Goal: Entertainment & Leisure: Browse casually

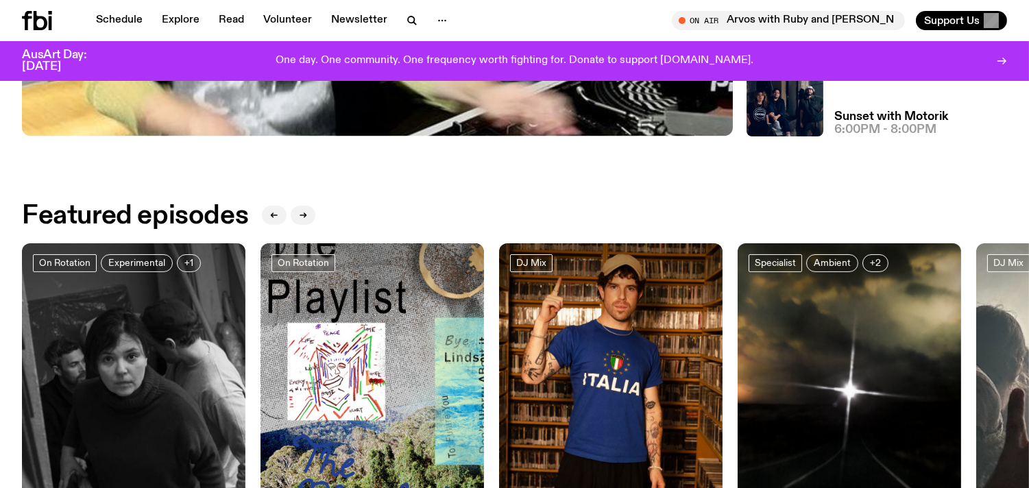
scroll to position [169, 0]
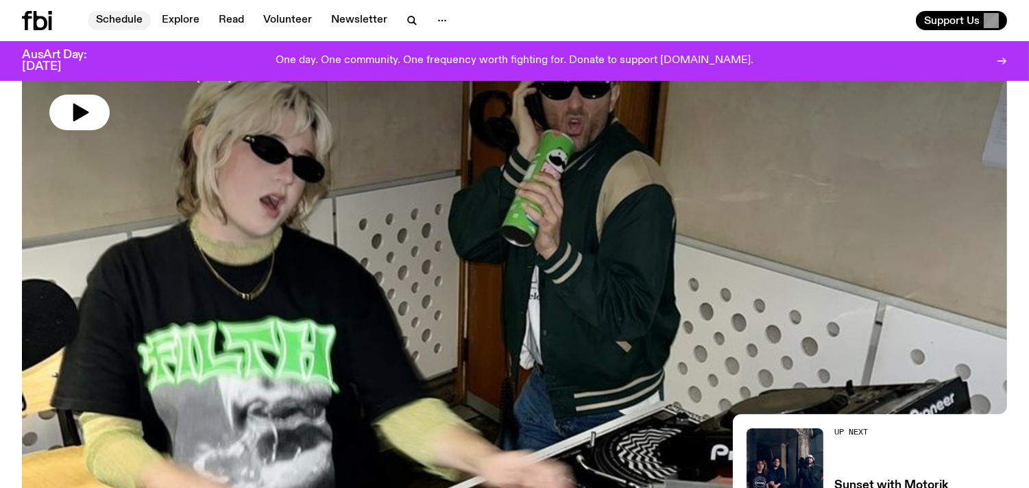
click at [130, 21] on link "Schedule" at bounding box center [119, 20] width 63 height 19
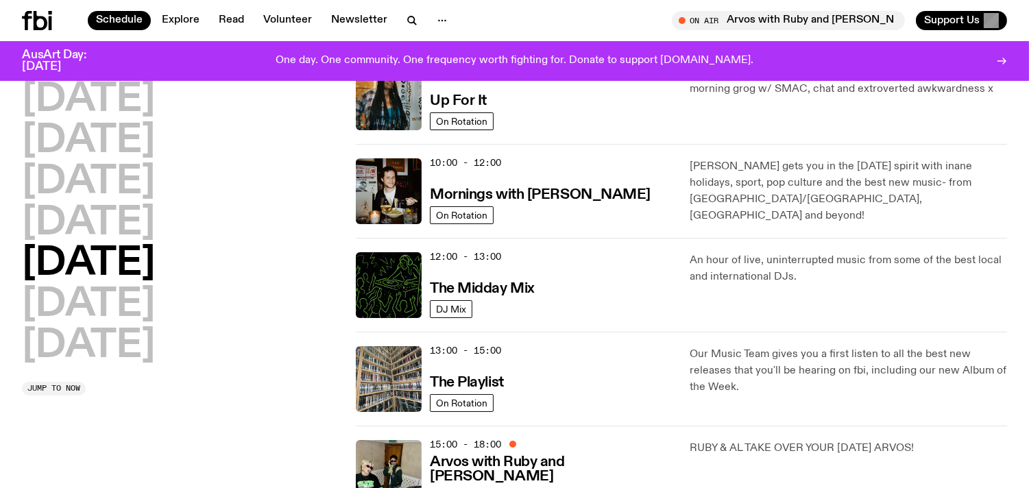
scroll to position [166, 0]
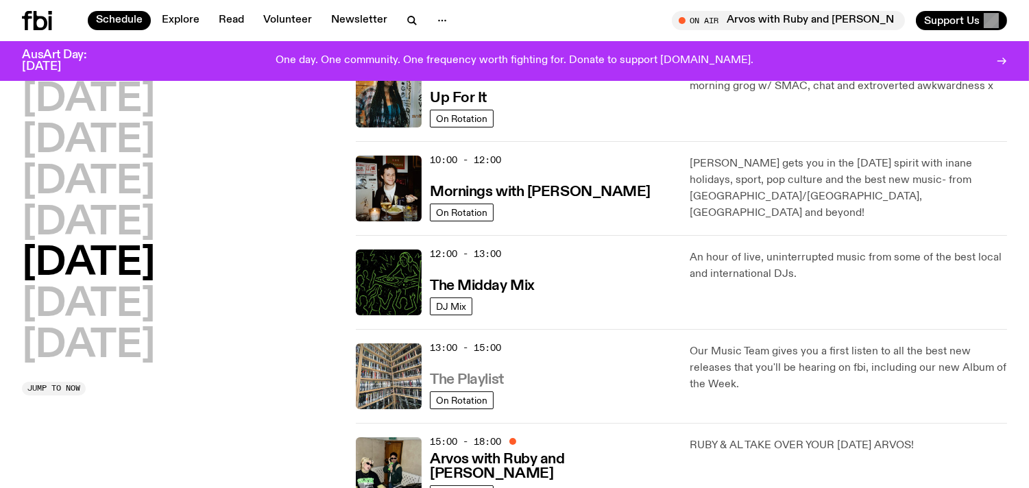
click at [451, 377] on h3 "The Playlist" at bounding box center [467, 380] width 74 height 14
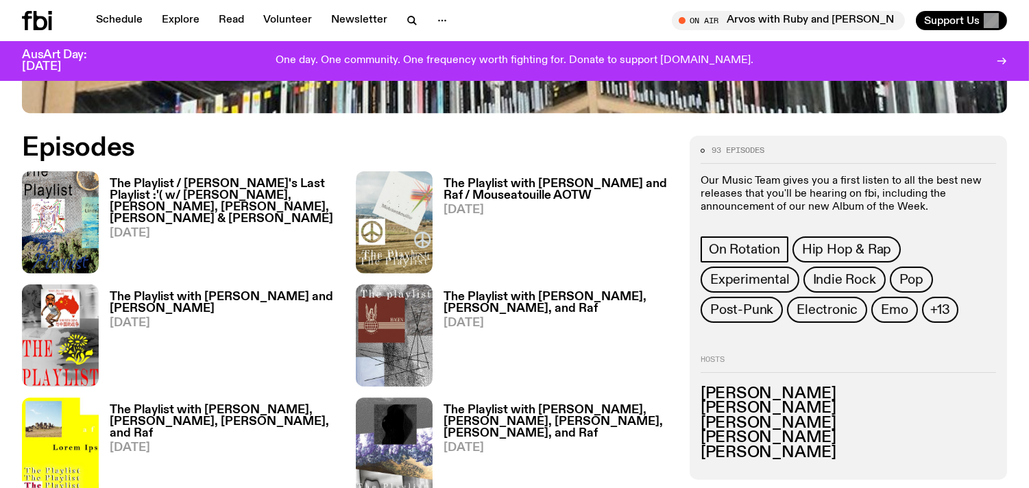
scroll to position [640, 0]
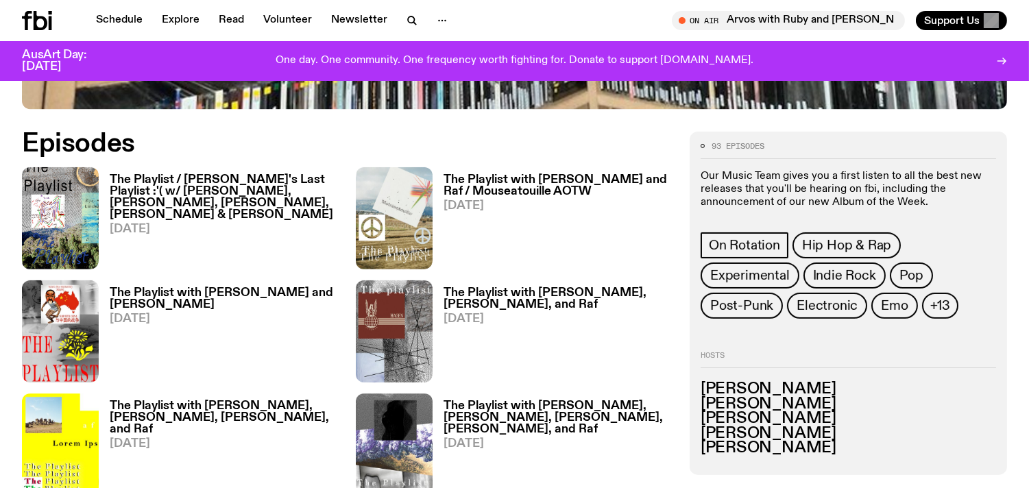
click at [210, 189] on h3 "The Playlist / [PERSON_NAME]'s Last Playlist :'( w/ [PERSON_NAME], [PERSON_NAME…" at bounding box center [225, 197] width 230 height 47
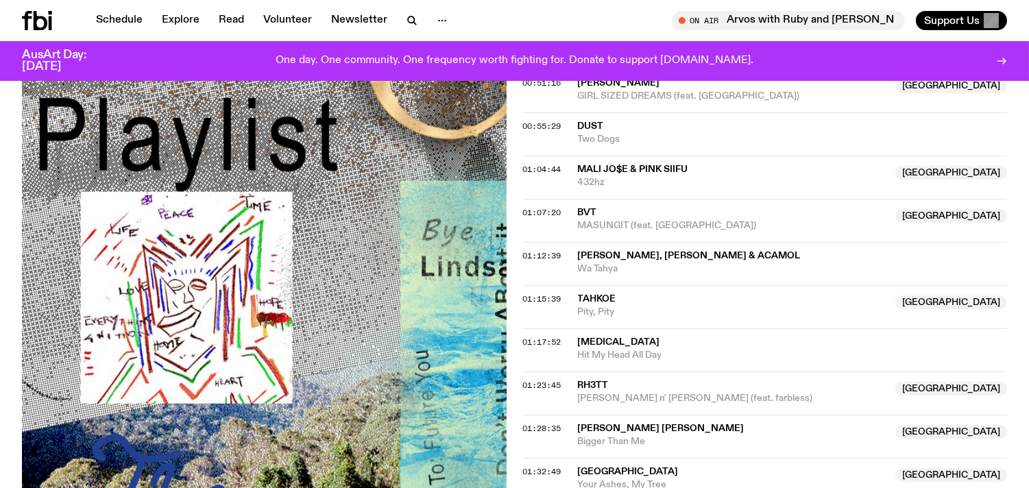
scroll to position [1310, 0]
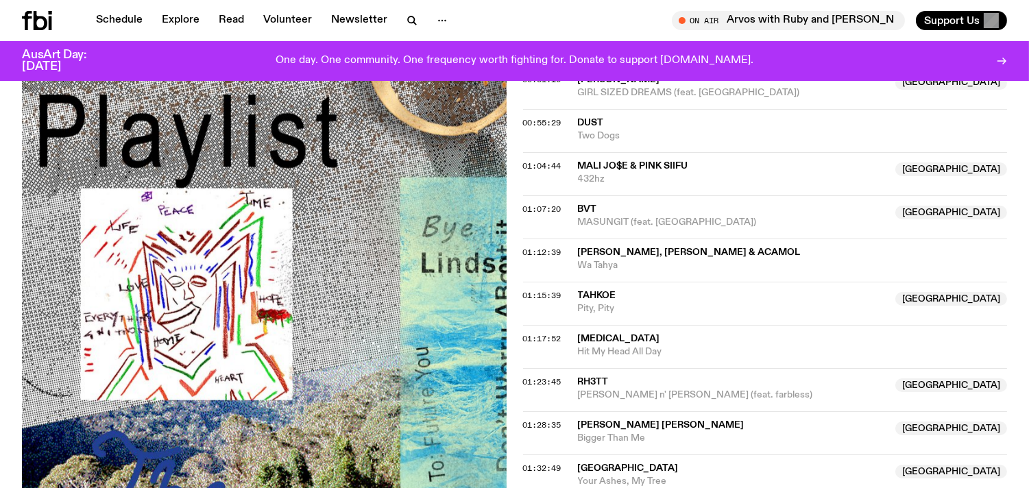
click at [37, 19] on icon at bounding box center [41, 20] width 14 height 19
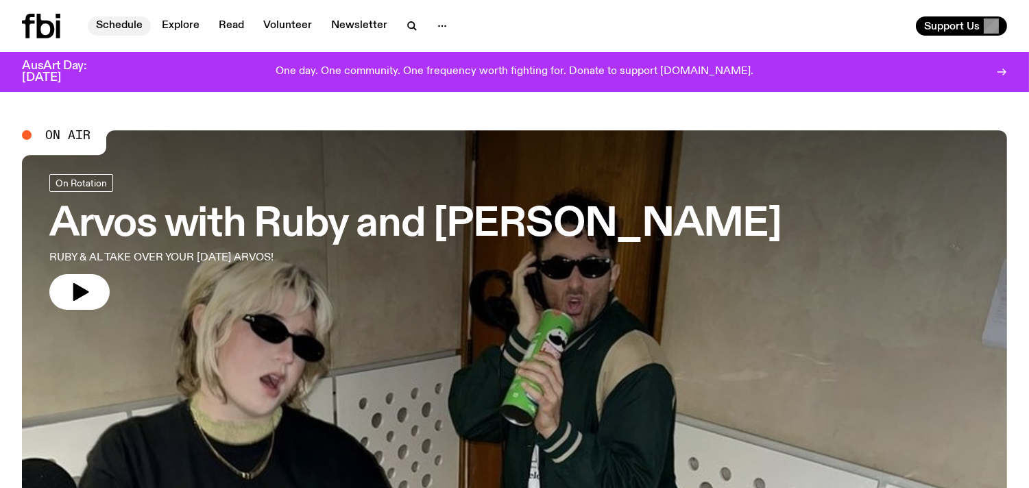
click at [132, 25] on link "Schedule" at bounding box center [119, 25] width 63 height 19
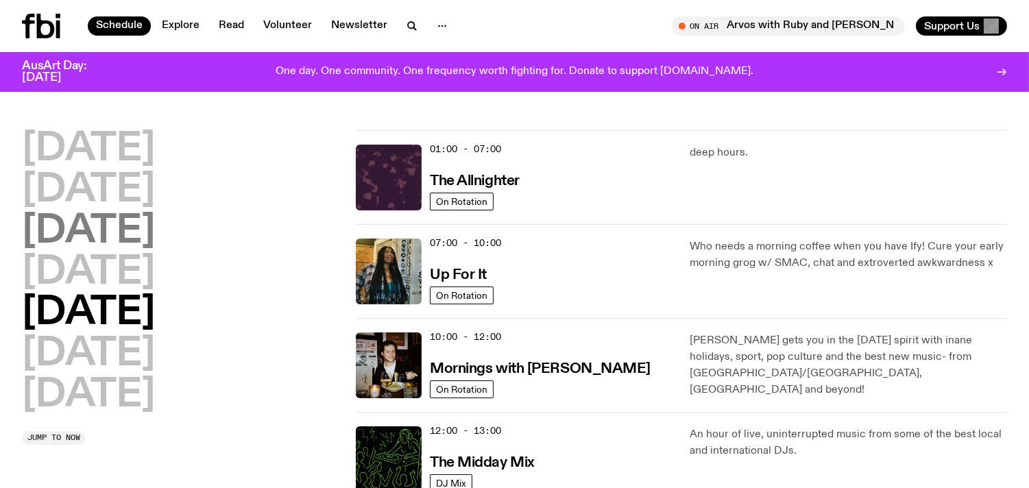
click at [155, 230] on h2 "[DATE]" at bounding box center [88, 232] width 133 height 38
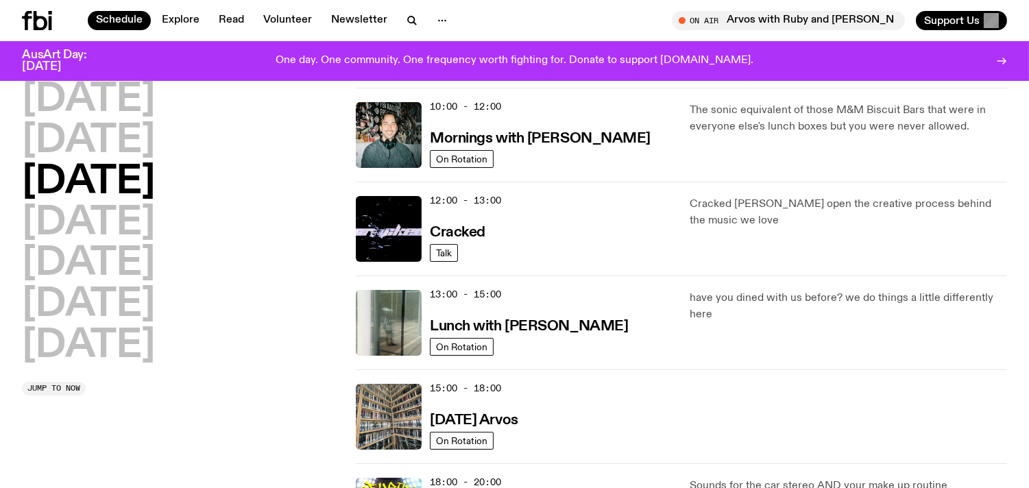
scroll to position [241, 0]
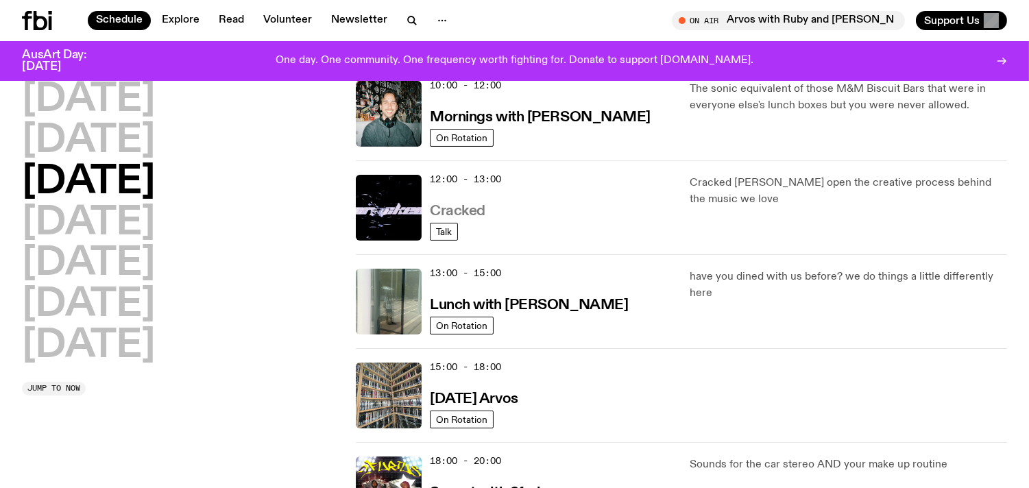
click at [457, 206] on h3 "Cracked" at bounding box center [458, 211] width 56 height 14
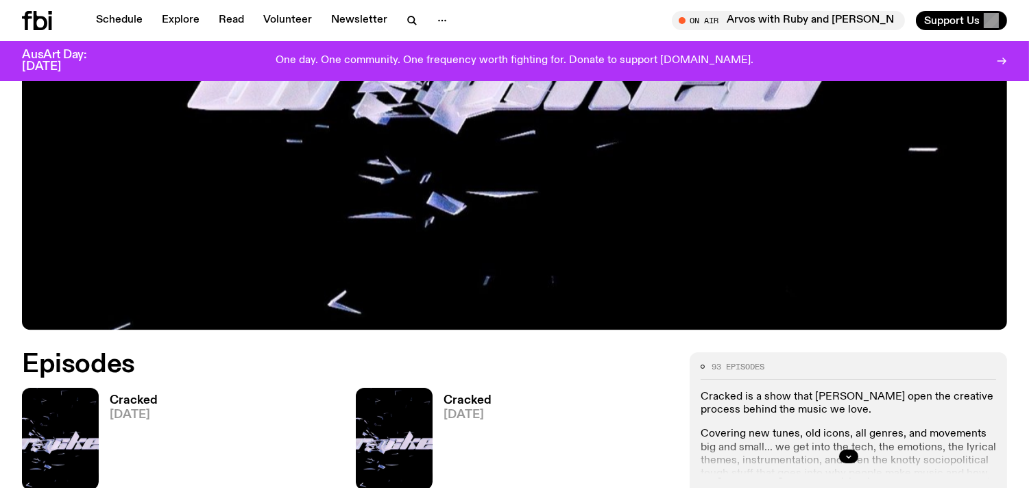
scroll to position [464, 0]
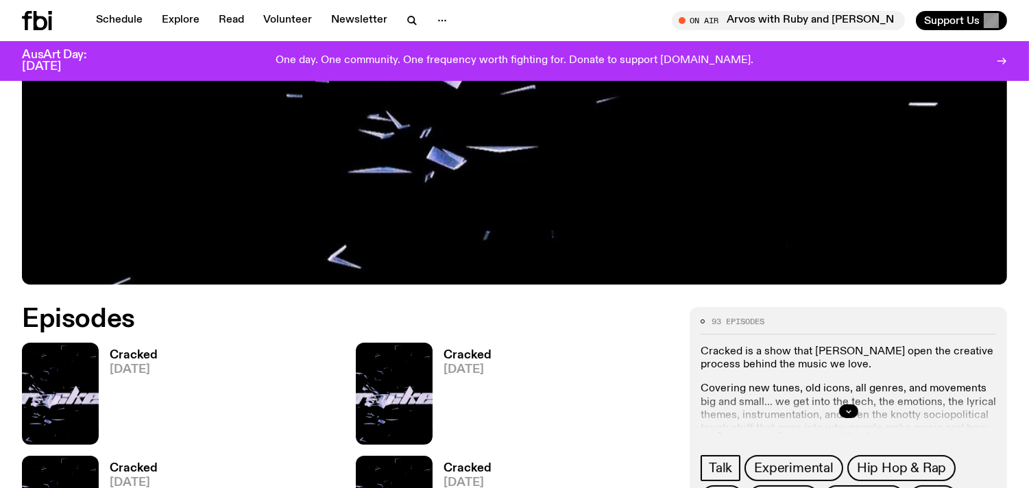
click at [141, 354] on h3 "Cracked" at bounding box center [134, 356] width 48 height 12
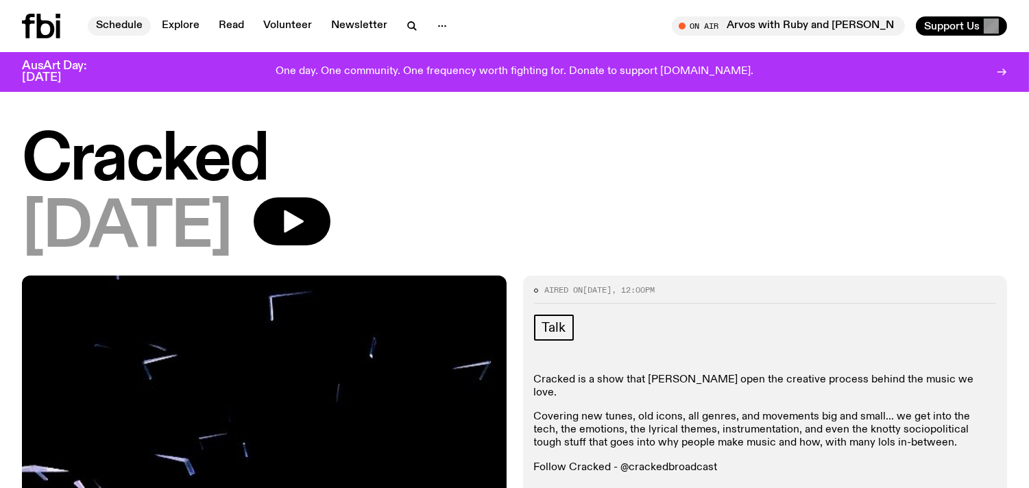
click at [122, 27] on link "Schedule" at bounding box center [119, 25] width 63 height 19
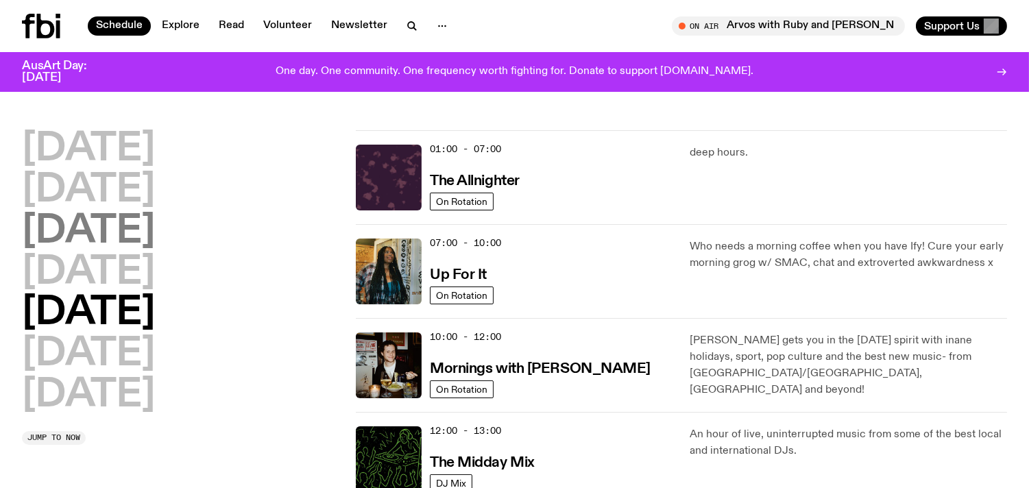
click at [138, 227] on h2 "[DATE]" at bounding box center [88, 232] width 133 height 38
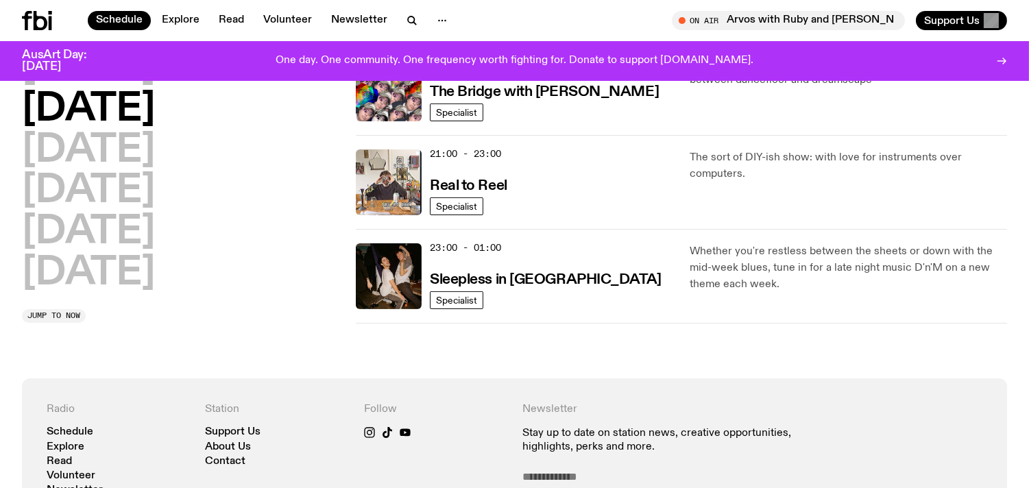
scroll to position [746, 0]
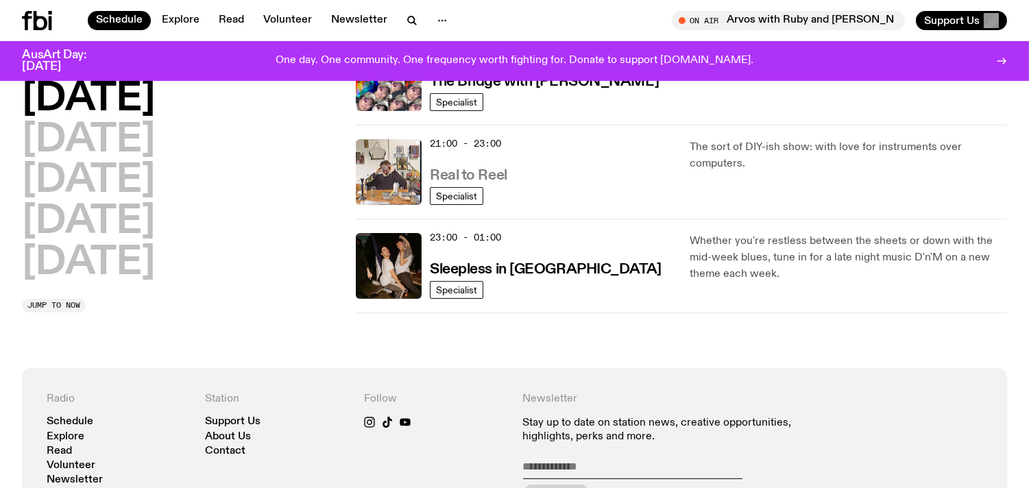
click at [485, 172] on h3 "Real to Reel" at bounding box center [468, 176] width 77 height 14
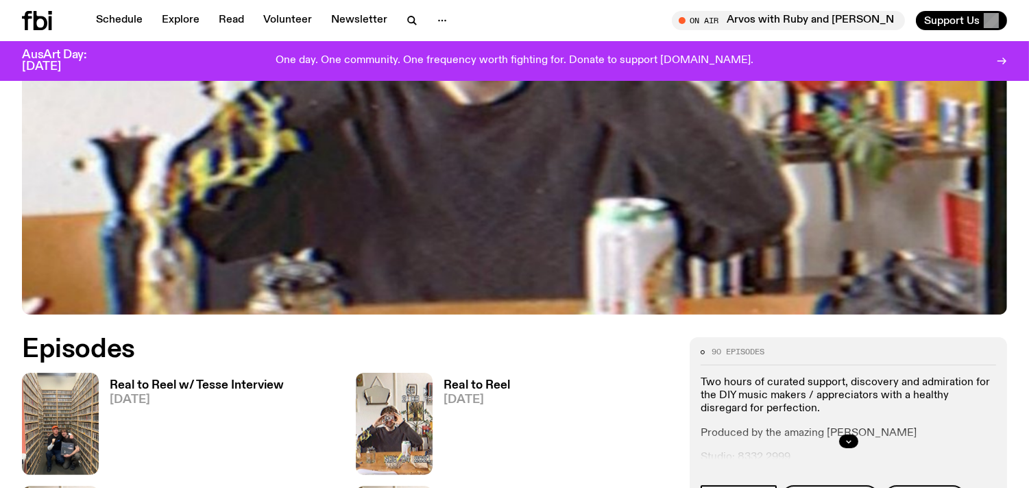
scroll to position [415, 0]
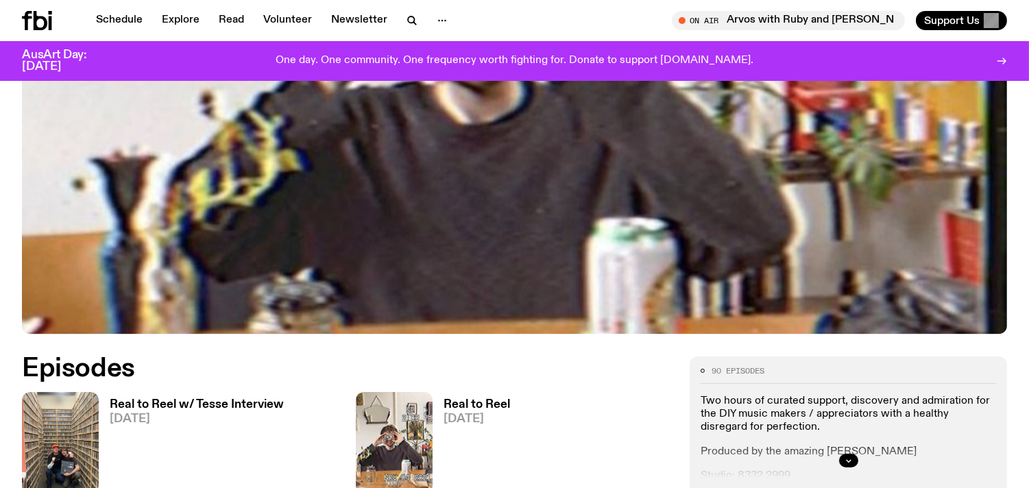
click at [217, 408] on h3 "Real to Reel w/ Tesse Interview" at bounding box center [197, 405] width 174 height 12
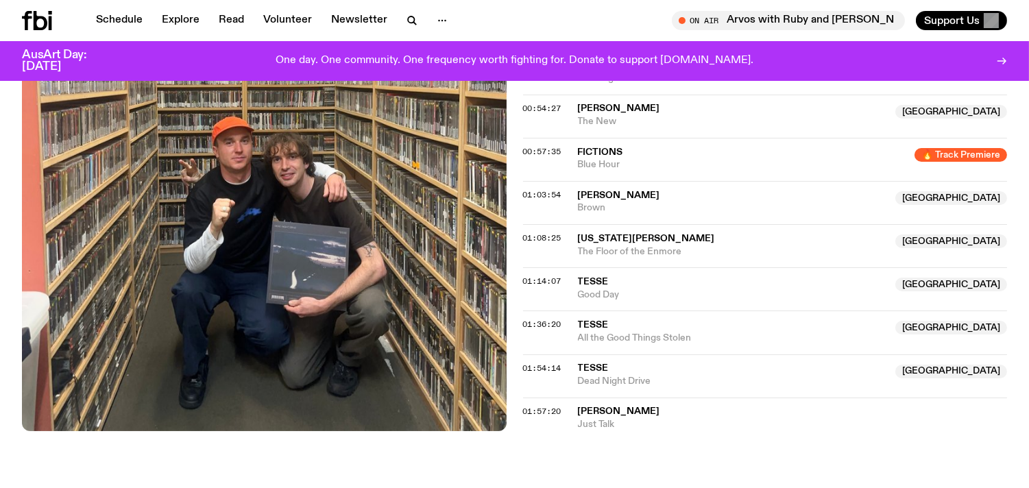
scroll to position [883, 0]
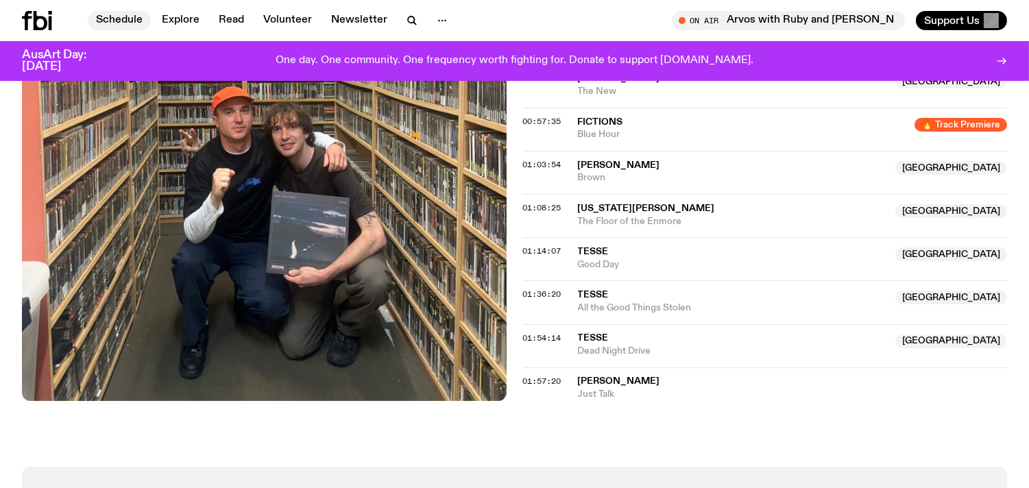
click at [130, 18] on link "Schedule" at bounding box center [119, 20] width 63 height 19
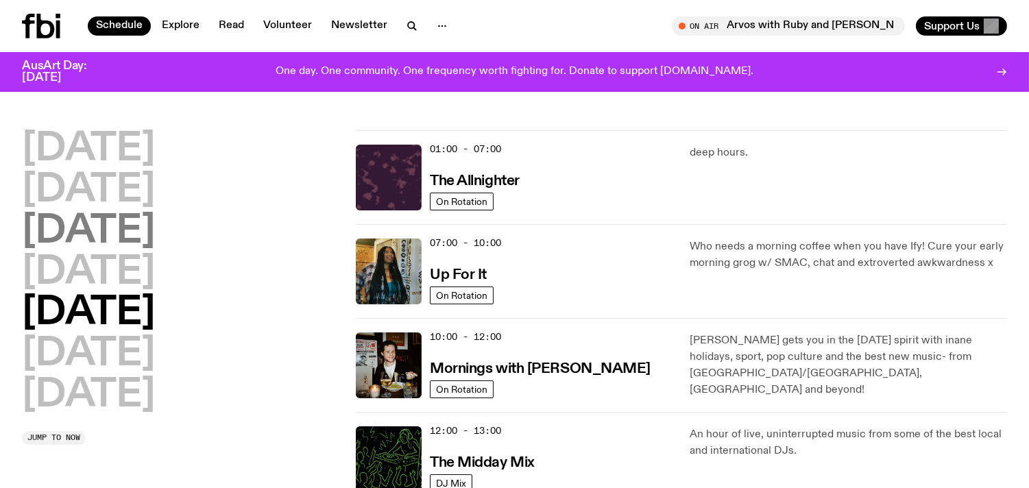
click at [125, 236] on h2 "[DATE]" at bounding box center [88, 232] width 133 height 38
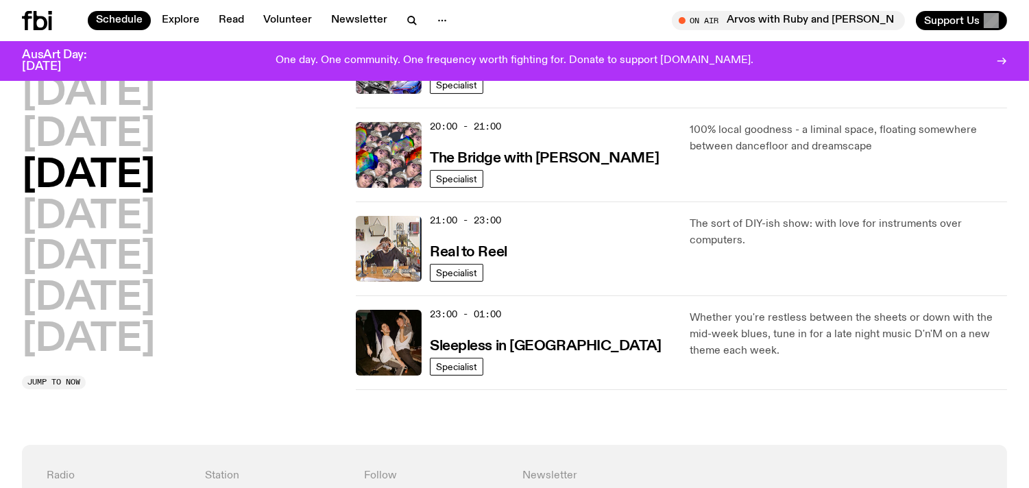
scroll to position [734, 0]
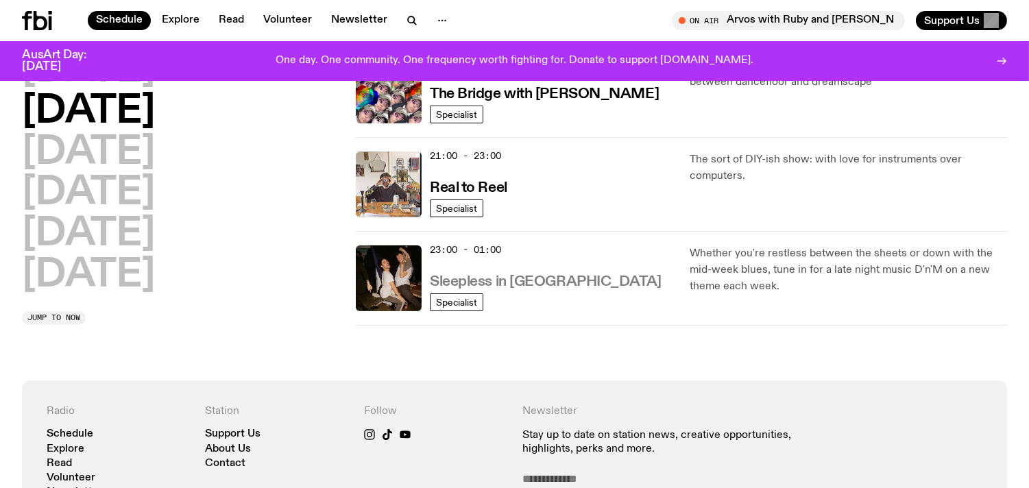
click at [524, 286] on h3 "Sleepless in [GEOGRAPHIC_DATA]" at bounding box center [546, 282] width 232 height 14
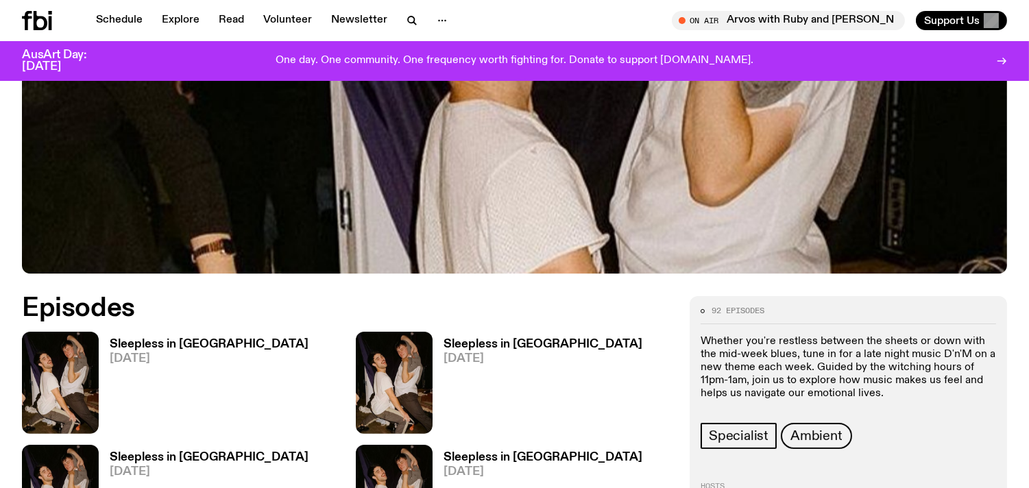
scroll to position [556, 0]
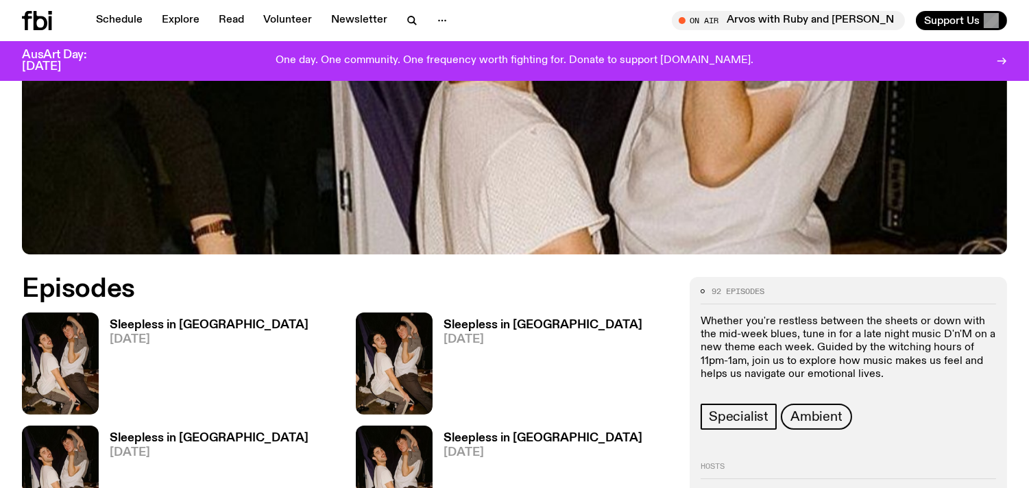
click at [196, 319] on h3 "Sleepless in [GEOGRAPHIC_DATA]" at bounding box center [209, 325] width 199 height 12
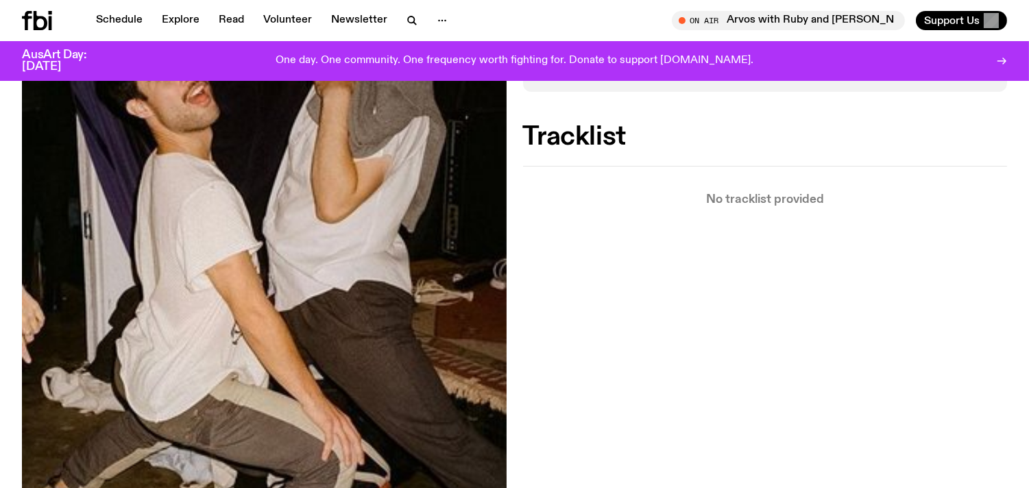
scroll to position [426, 0]
